Goal: Transaction & Acquisition: Subscribe to service/newsletter

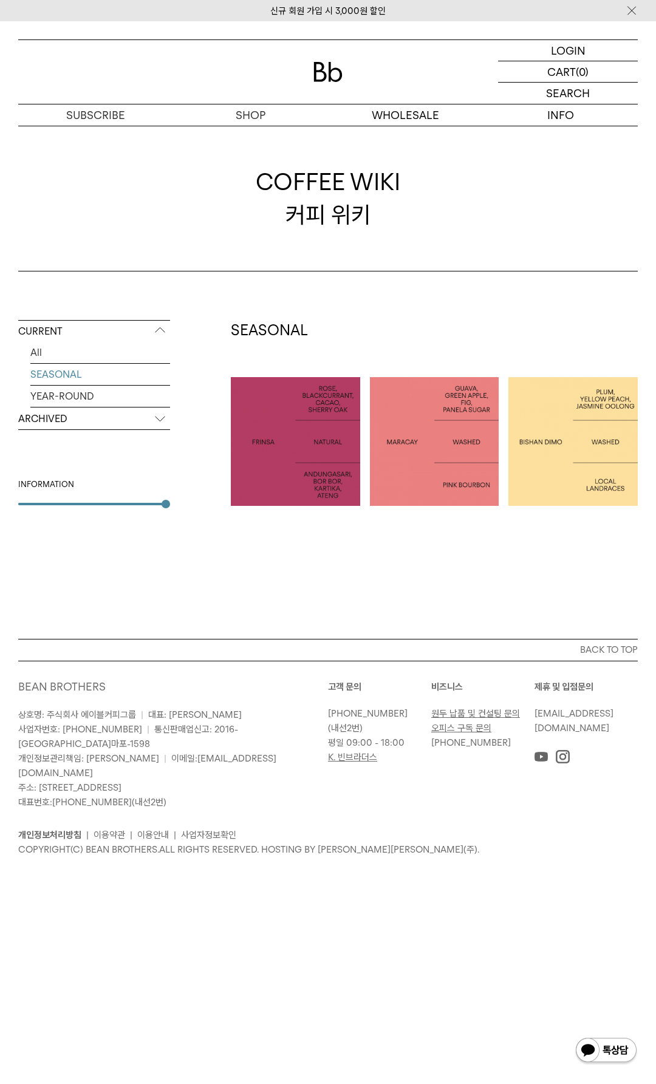
click at [581, 467] on div at bounding box center [572, 441] width 129 height 129
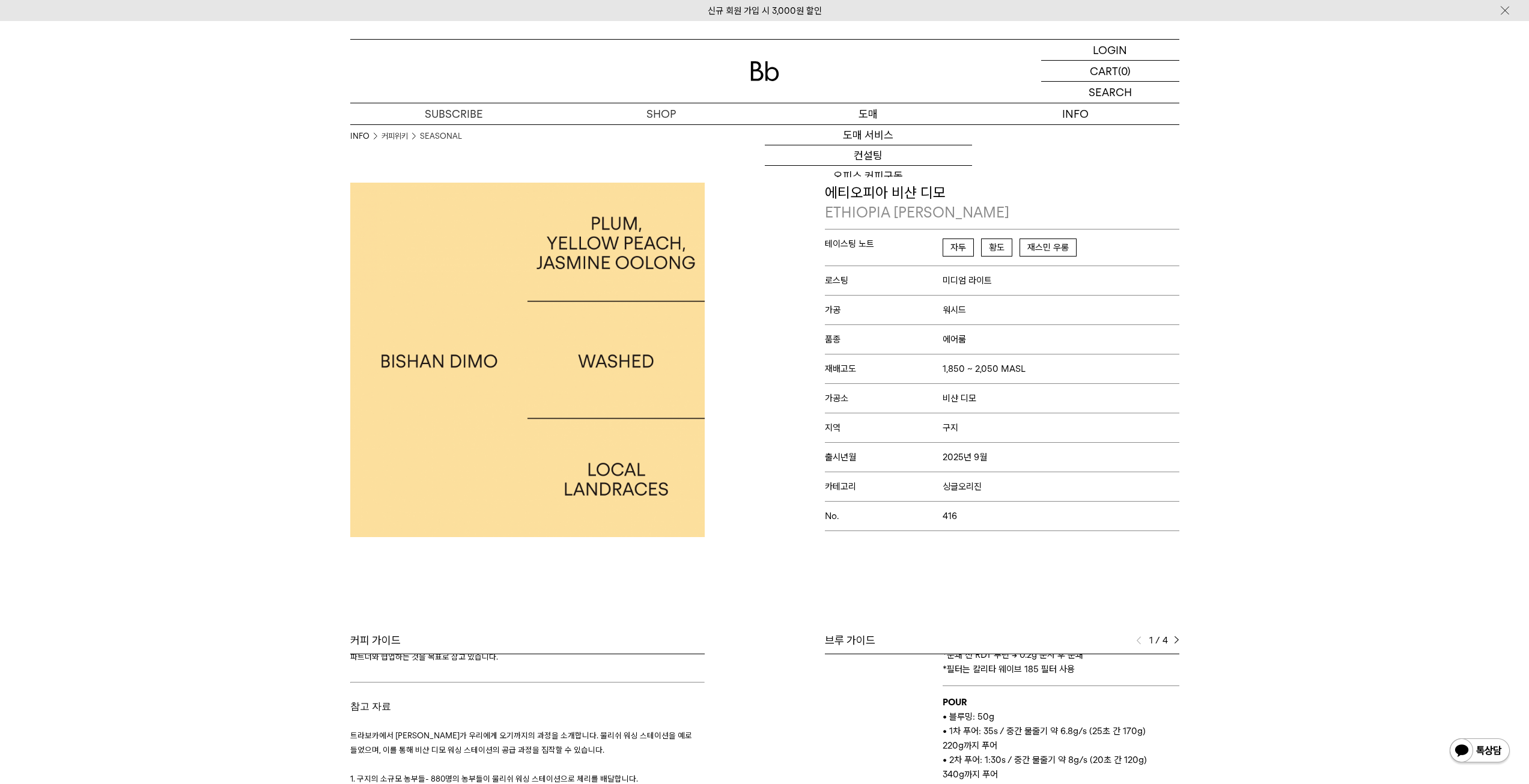
click at [639, 111] on p "도매" at bounding box center [868, 113] width 208 height 21
click at [639, 174] on link "오피스 커피구독" at bounding box center [868, 176] width 208 height 21
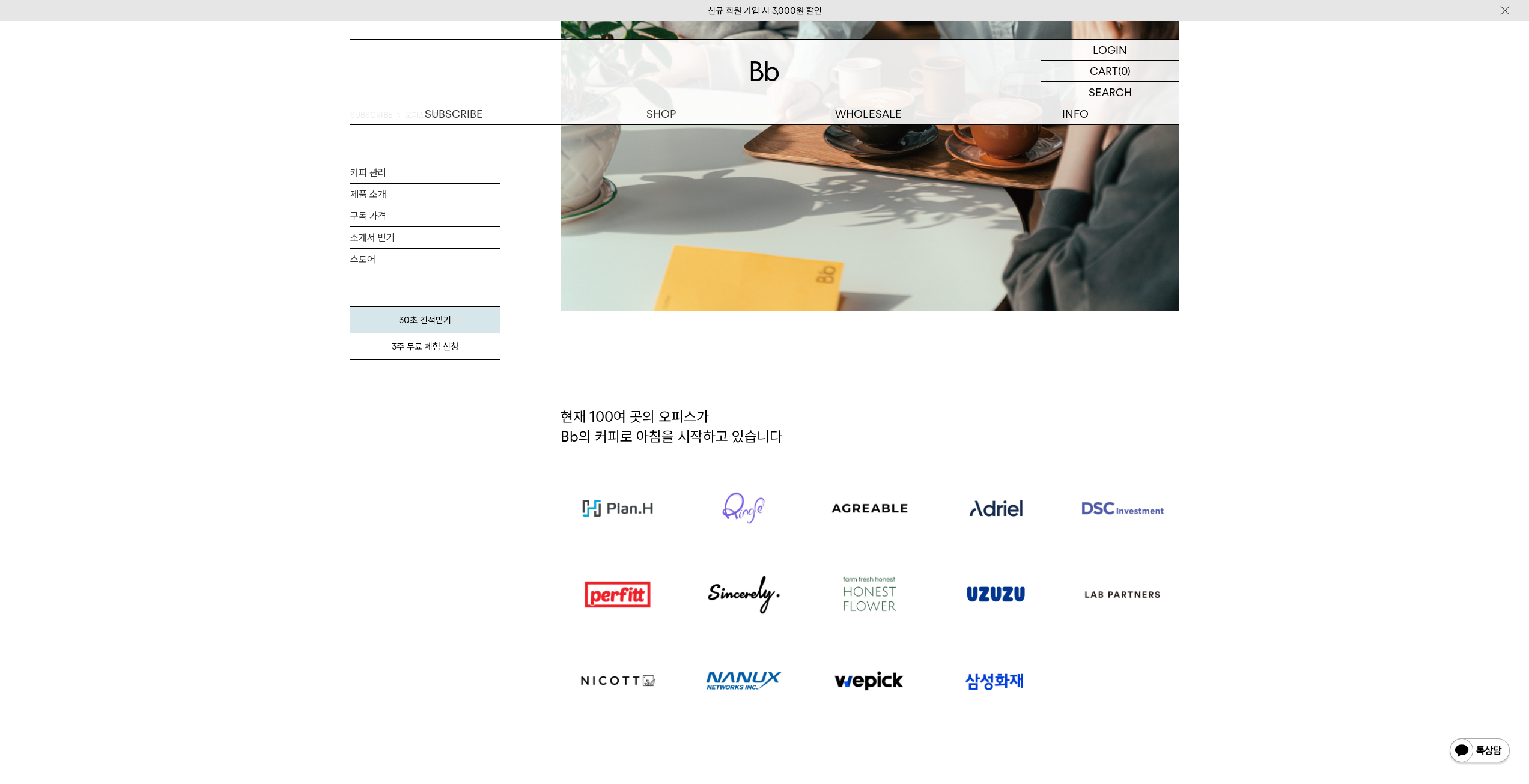
scroll to position [660, 0]
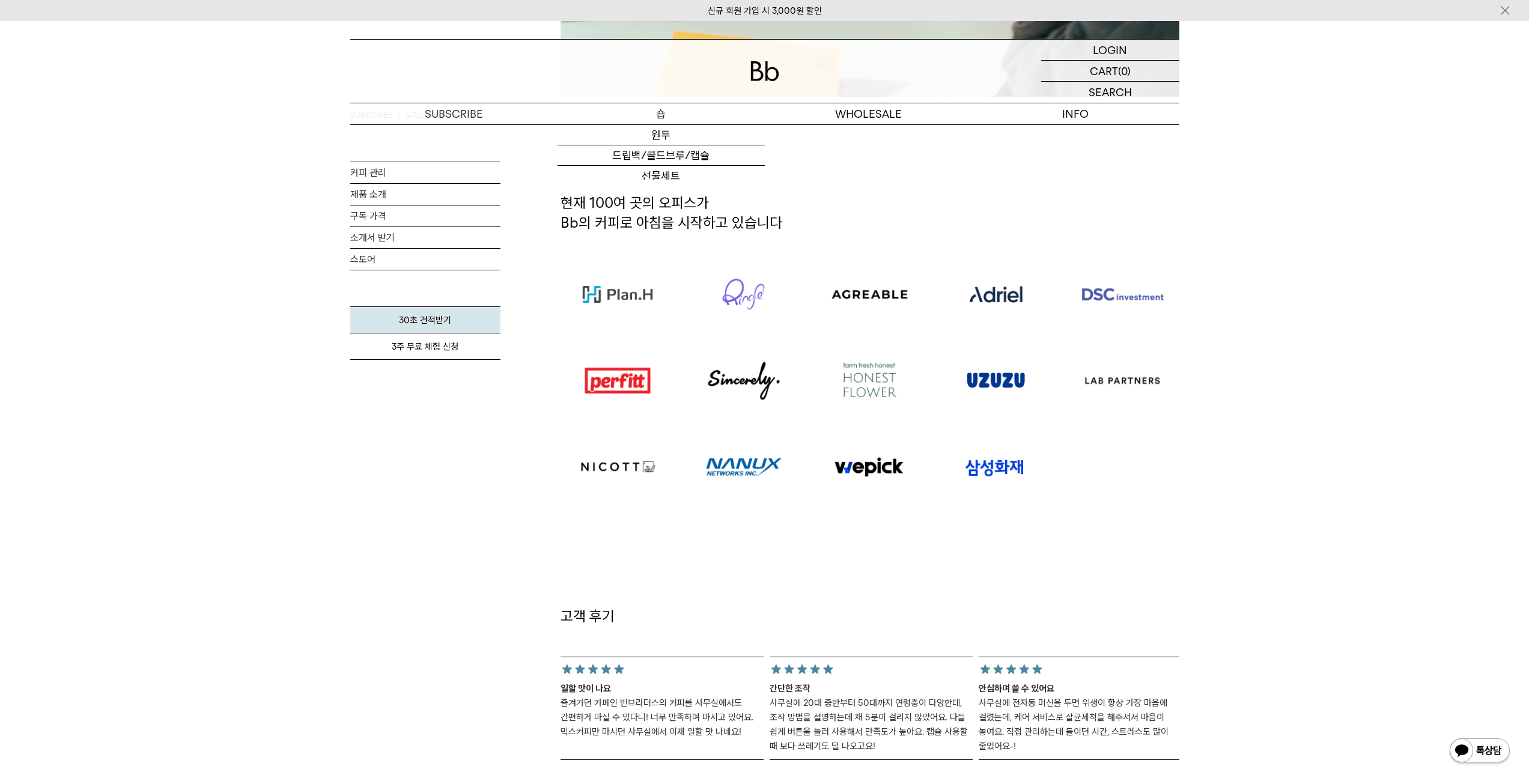
click at [653, 118] on p "숍" at bounding box center [662, 113] width 208 height 21
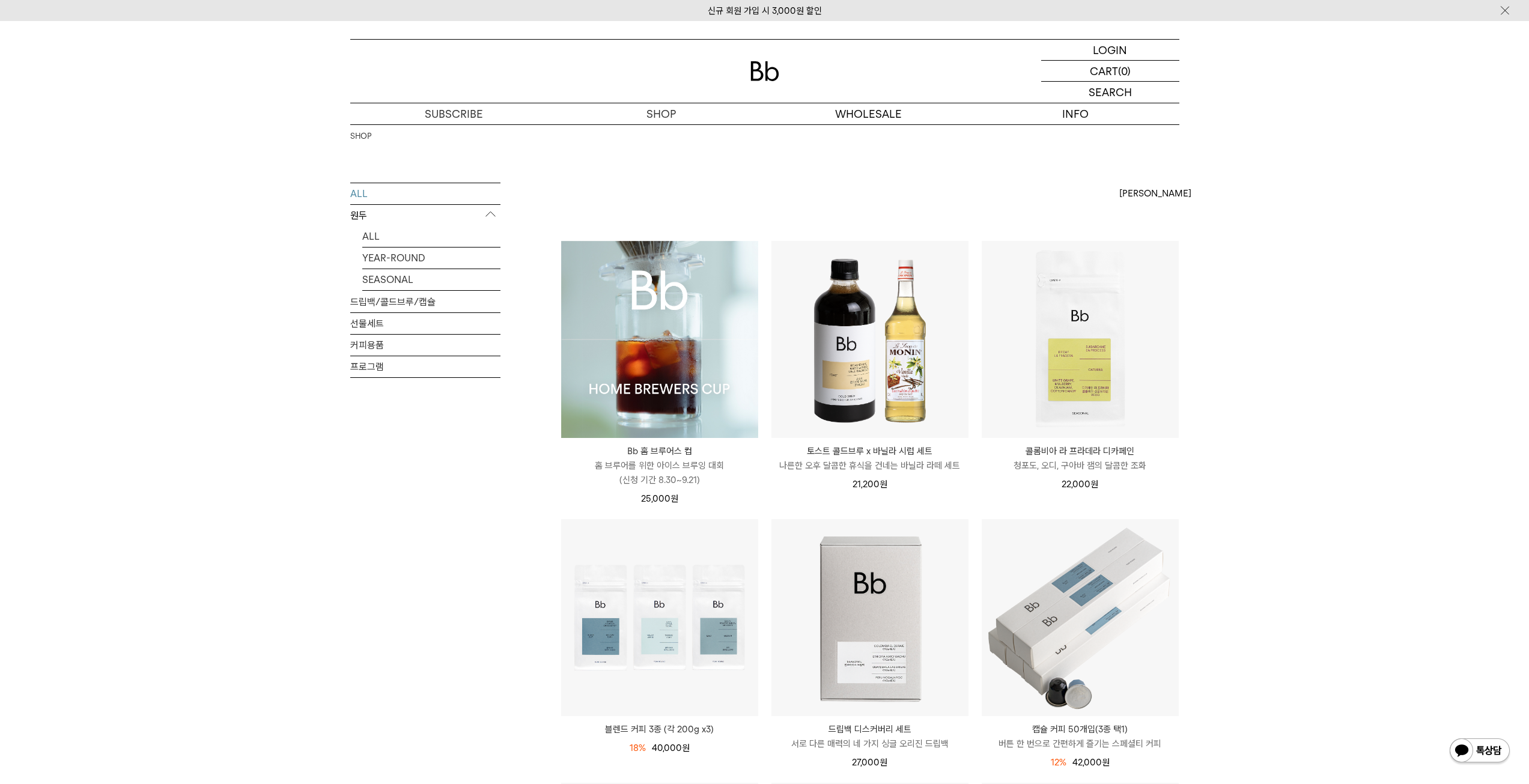
click at [1289, 102] on div "LOGIN 로그인 LOGIN 로그인 CART 장바구니 (0) SEARCH 검색 검색폼 ** 추천상품" at bounding box center [764, 72] width 1529 height 104
